Goal: Use online tool/utility: Utilize a website feature to perform a specific function

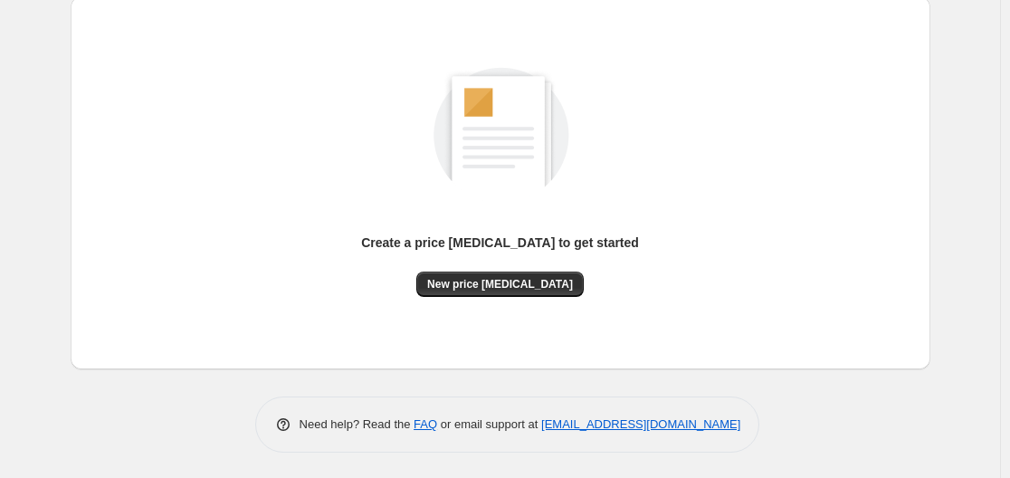
scroll to position [200, 0]
click at [547, 271] on button "New price [MEDICAL_DATA]" at bounding box center [499, 283] width 167 height 25
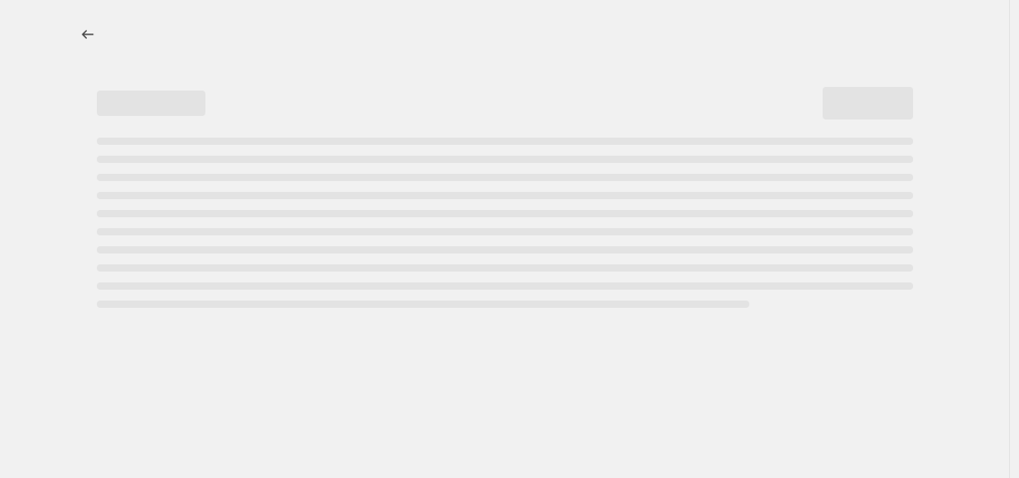
select select "percentage"
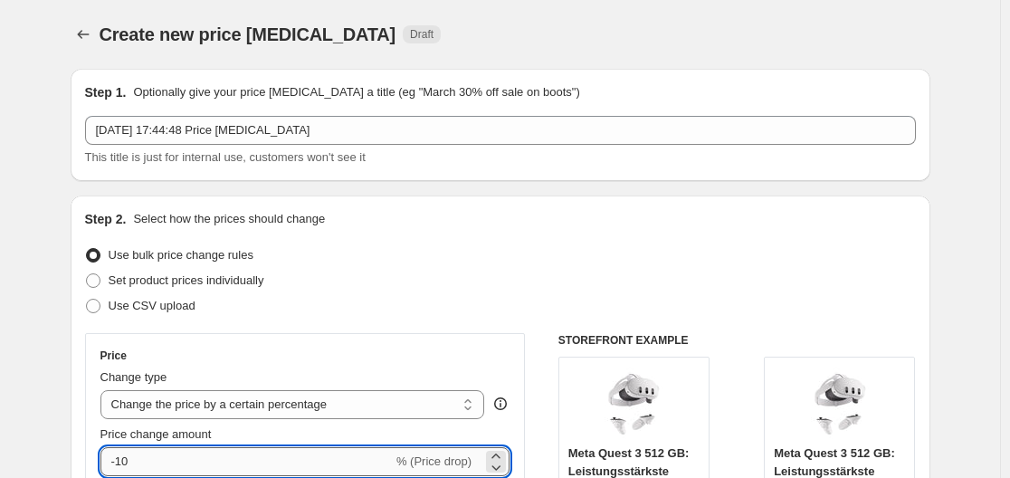
click at [228, 464] on input "-10" at bounding box center [246, 461] width 292 height 29
type input "-1"
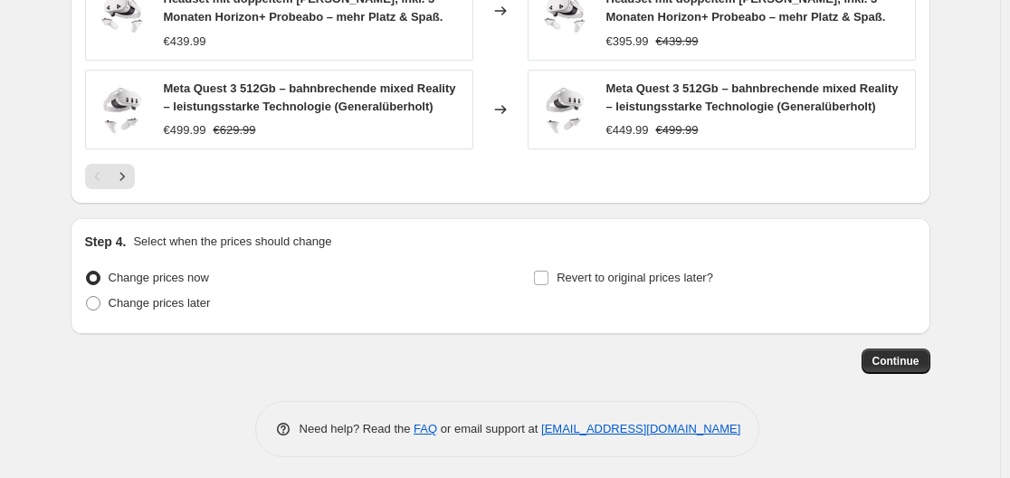
scroll to position [1433, 0]
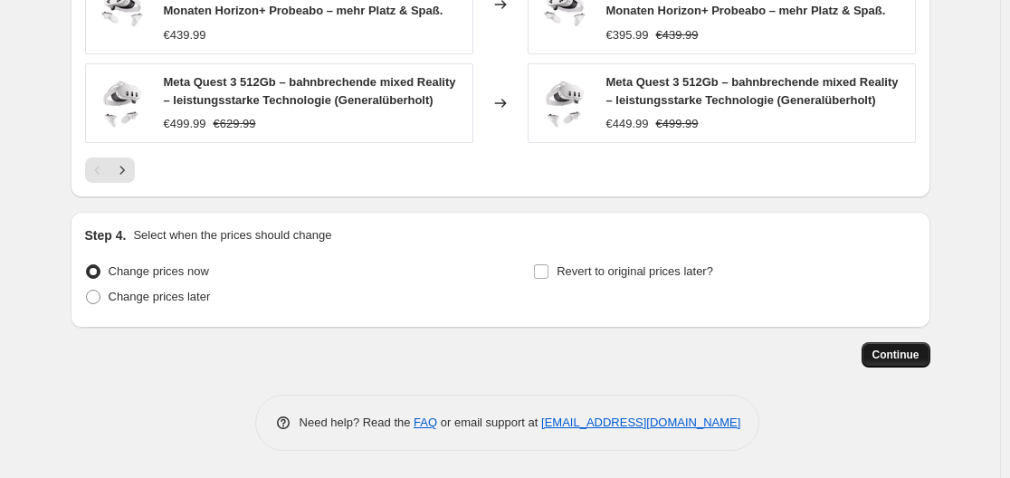
type input "-35"
click at [898, 344] on button "Continue" at bounding box center [895, 354] width 69 height 25
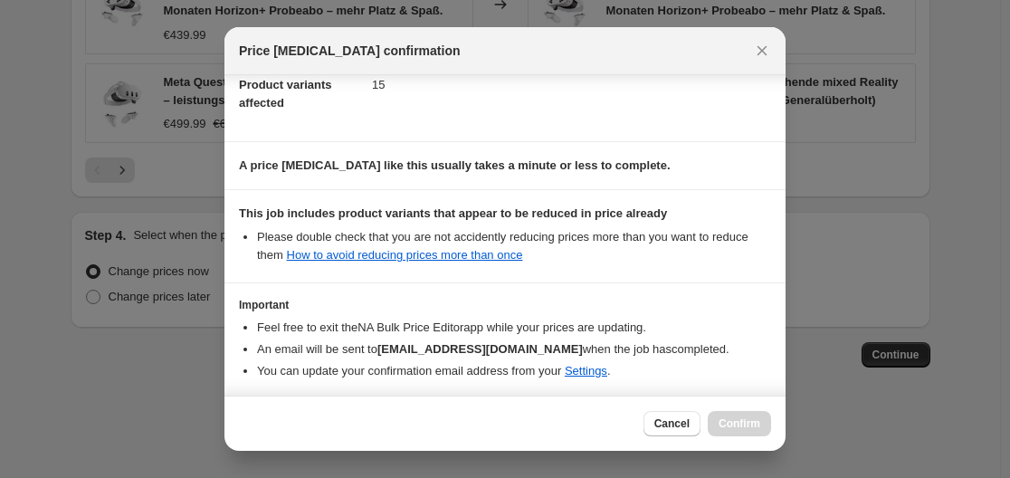
scroll to position [284, 0]
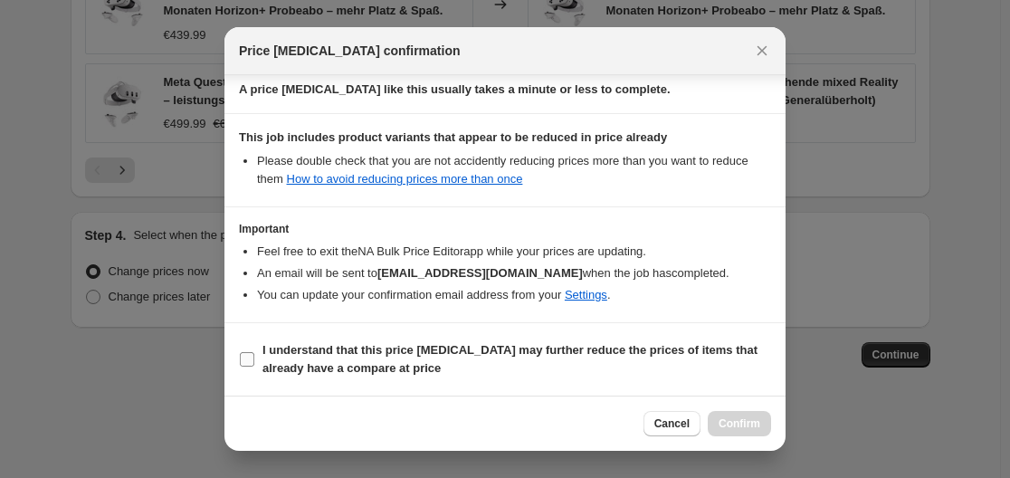
click at [324, 357] on span "I understand that this price [MEDICAL_DATA] may further reduce the prices of it…" at bounding box center [516, 359] width 509 height 36
click at [254, 357] on input "I understand that this price [MEDICAL_DATA] may further reduce the prices of it…" at bounding box center [247, 359] width 14 height 14
checkbox input "true"
click at [736, 413] on button "Confirm" at bounding box center [739, 423] width 63 height 25
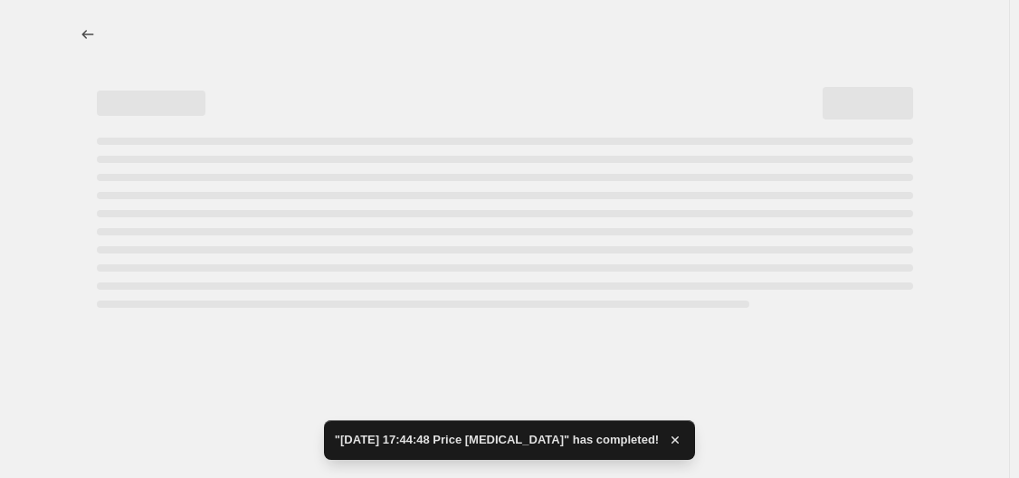
select select "percentage"
